Goal: Check status: Check status

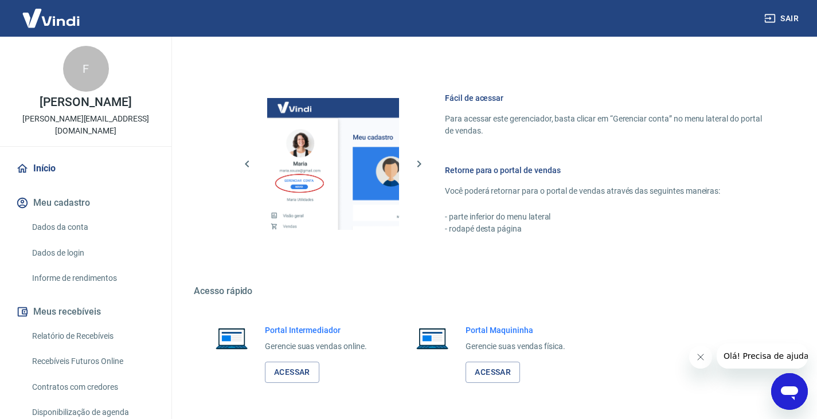
scroll to position [498, 0]
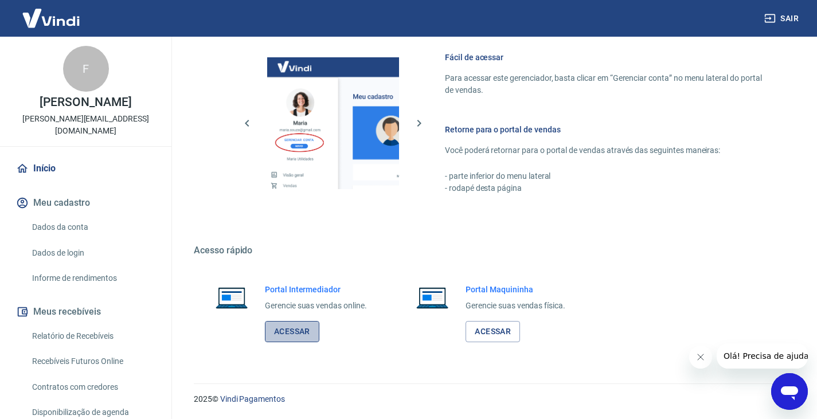
click at [303, 332] on link "Acessar" at bounding box center [292, 331] width 54 height 21
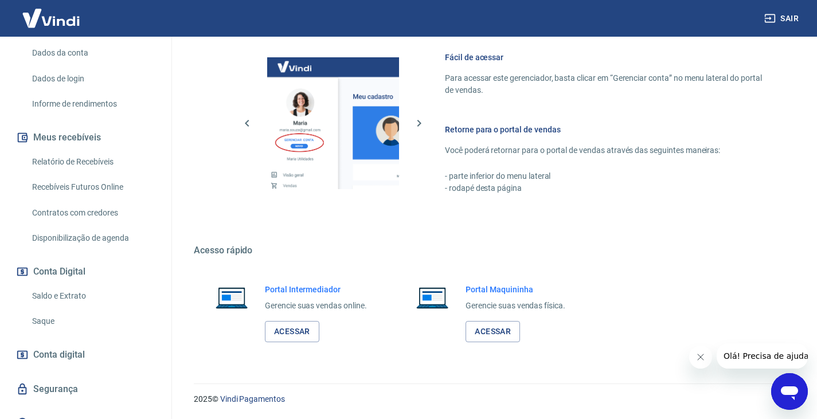
scroll to position [179, 0]
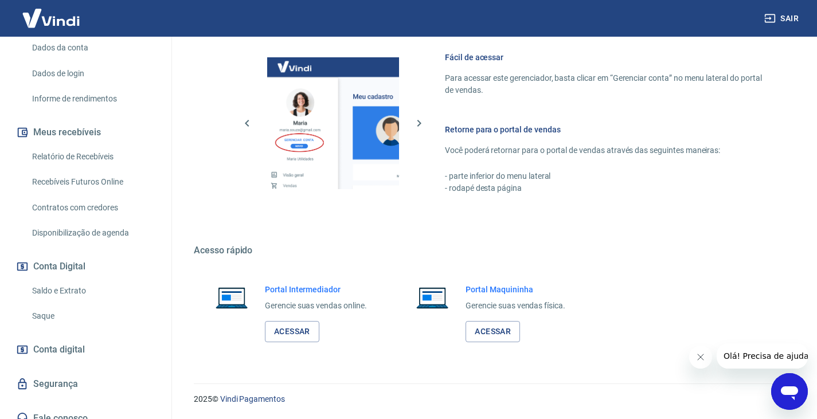
click at [69, 279] on link "Saldo e Extrato" at bounding box center [93, 291] width 130 height 24
